Goal: Task Accomplishment & Management: Manage account settings

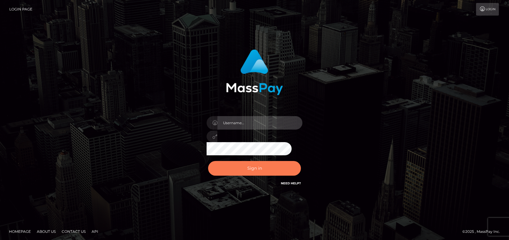
type input "ebellune"
click at [257, 170] on button "Sign in" at bounding box center [254, 168] width 93 height 15
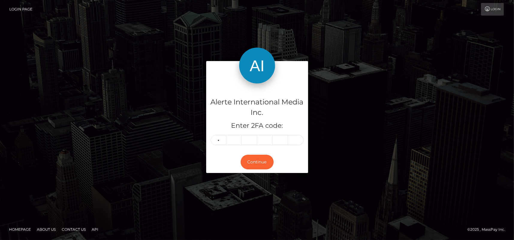
type input "6"
type input "3"
type input "5"
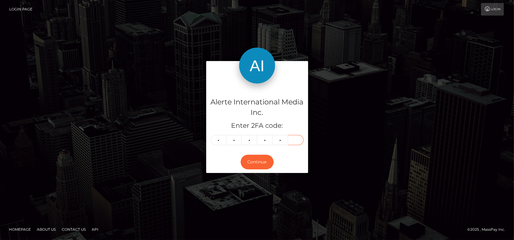
type input "6"
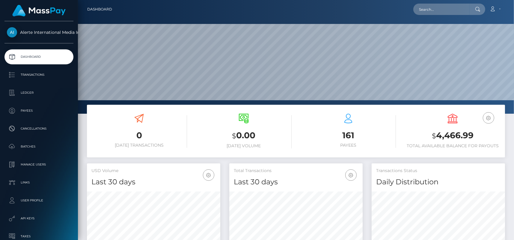
scroll to position [106, 133]
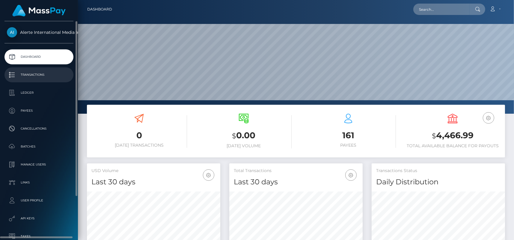
click at [38, 74] on p "Transactions" at bounding box center [39, 74] width 64 height 9
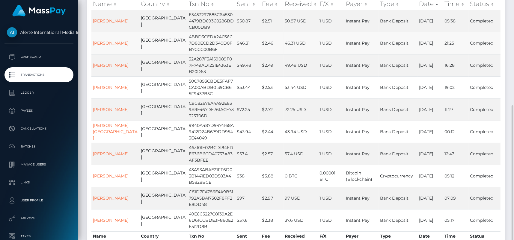
scroll to position [120, 0]
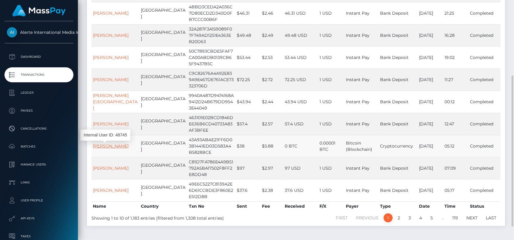
click at [104, 145] on link "Ava Rosana" at bounding box center [111, 145] width 36 height 5
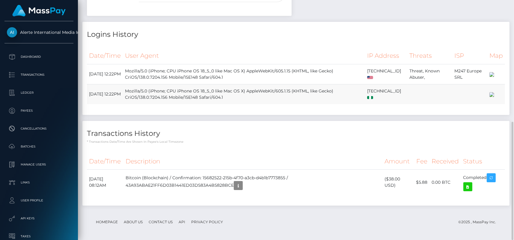
scroll to position [217, 0]
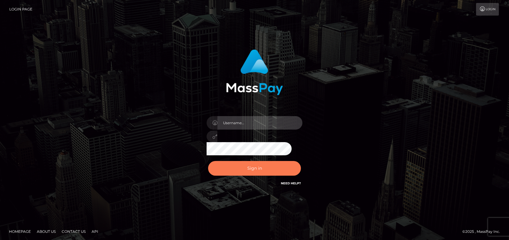
type input "ebellune"
click at [264, 164] on button "Sign in" at bounding box center [254, 168] width 93 height 15
type input "ebellune"
click at [260, 170] on button "Sign in" at bounding box center [254, 168] width 93 height 15
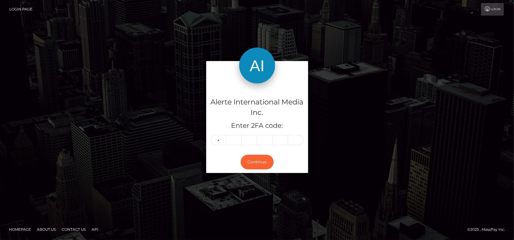
type input "4"
type input "9"
type input "1"
type input "7"
type input "5"
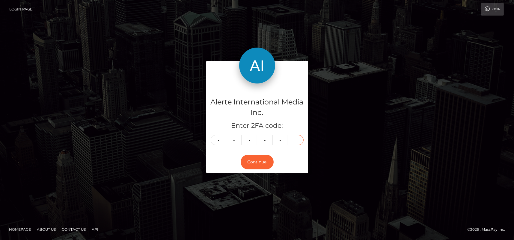
type input "2"
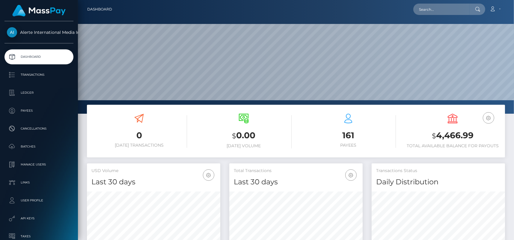
scroll to position [106, 133]
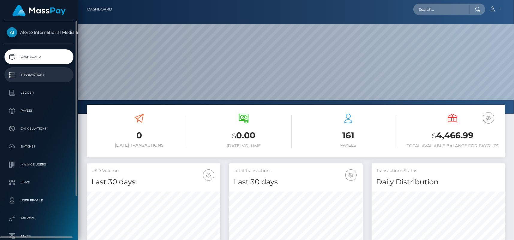
click at [38, 74] on p "Transactions" at bounding box center [39, 74] width 64 height 9
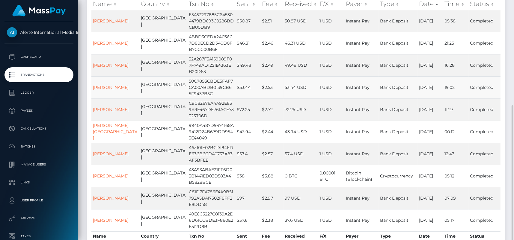
scroll to position [120, 0]
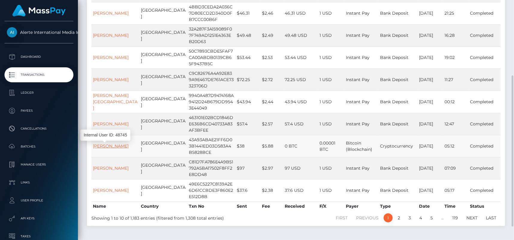
click at [108, 145] on link "Ava Rosana" at bounding box center [111, 145] width 36 height 5
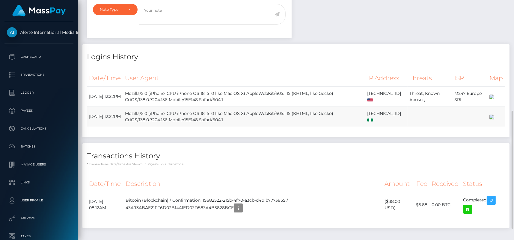
scroll to position [234, 0]
